Goal: Book appointment/travel/reservation

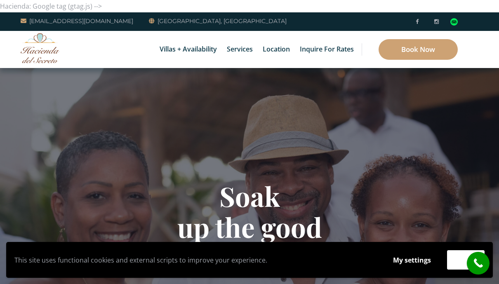
click at [422, 56] on link "Book Now" at bounding box center [417, 49] width 79 height 21
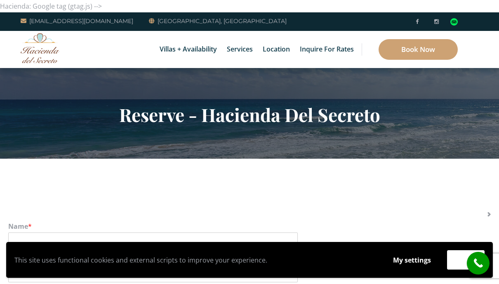
click at [345, 270] on div "This site uses functional cookies and external scripts to improve your experien…" at bounding box center [249, 260] width 486 height 36
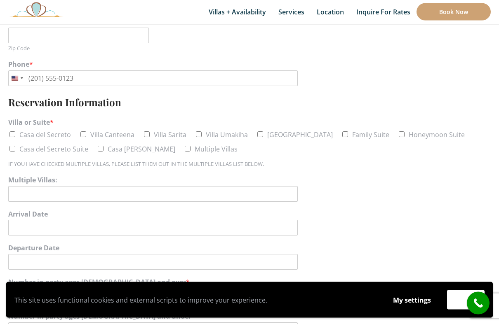
scroll to position [356, 0]
click at [344, 284] on div "This site uses functional cookies and external scripts to improve your experien…" at bounding box center [249, 300] width 478 height 19
click at [304, 284] on p "This site uses functional cookies and external scripts to improve your experien…" at bounding box center [195, 300] width 362 height 12
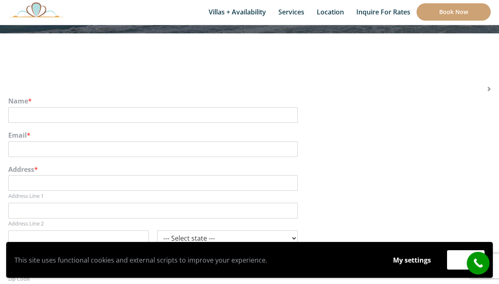
scroll to position [125, 0]
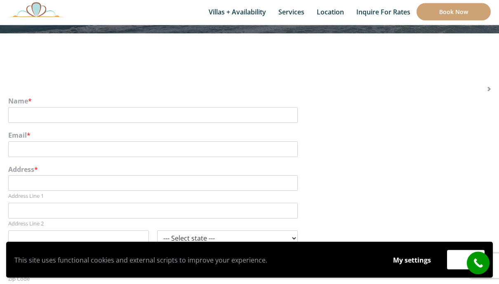
click at [458, 12] on link "Book Now" at bounding box center [453, 11] width 74 height 17
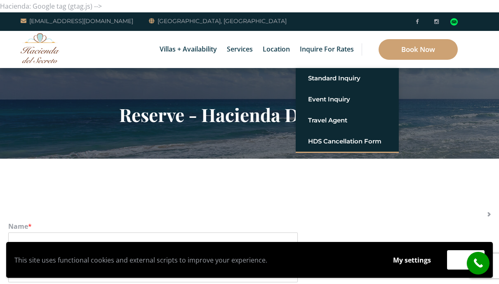
click at [348, 80] on link "Standard Inquiry" at bounding box center [347, 78] width 78 height 15
